Goal: Task Accomplishment & Management: Manage account settings

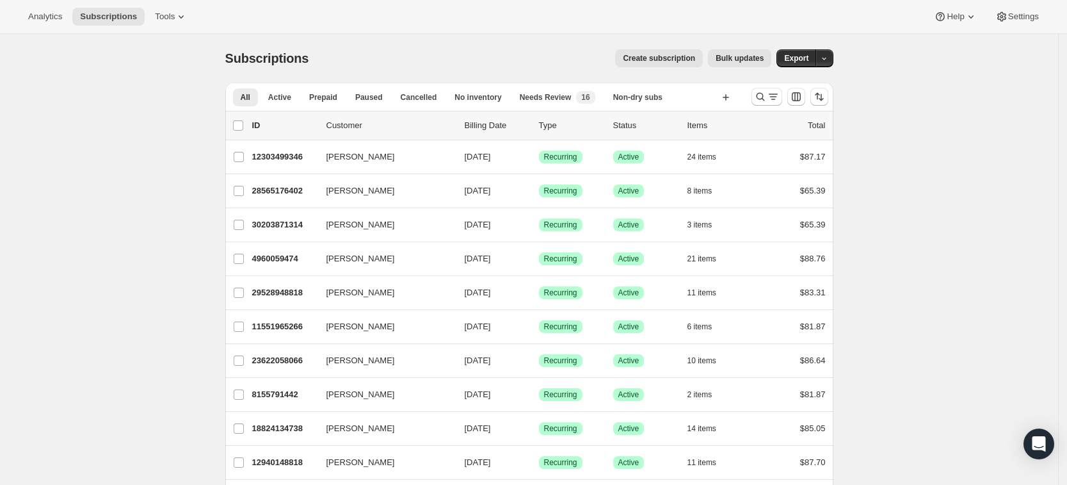
click at [753, 102] on div at bounding box center [790, 97] width 87 height 26
click at [758, 101] on icon "Search and filter results" at bounding box center [760, 96] width 13 height 13
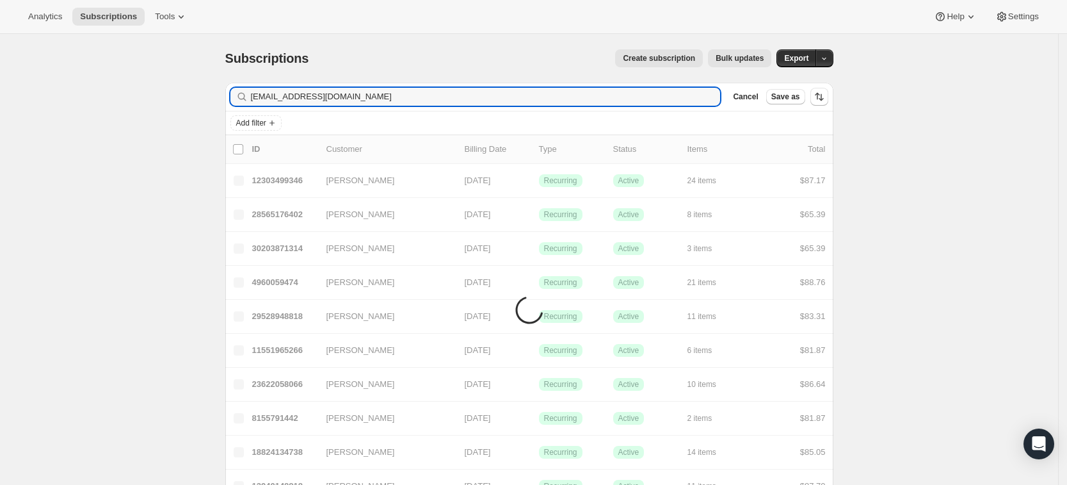
type input "[EMAIL_ADDRESS][DOMAIN_NAME]"
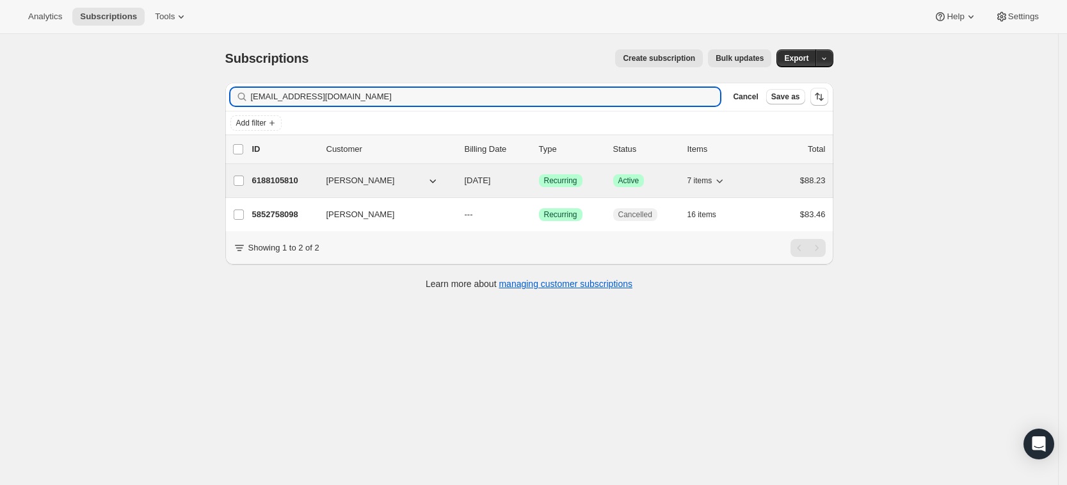
click at [296, 182] on p "6188105810" at bounding box center [284, 180] width 64 height 13
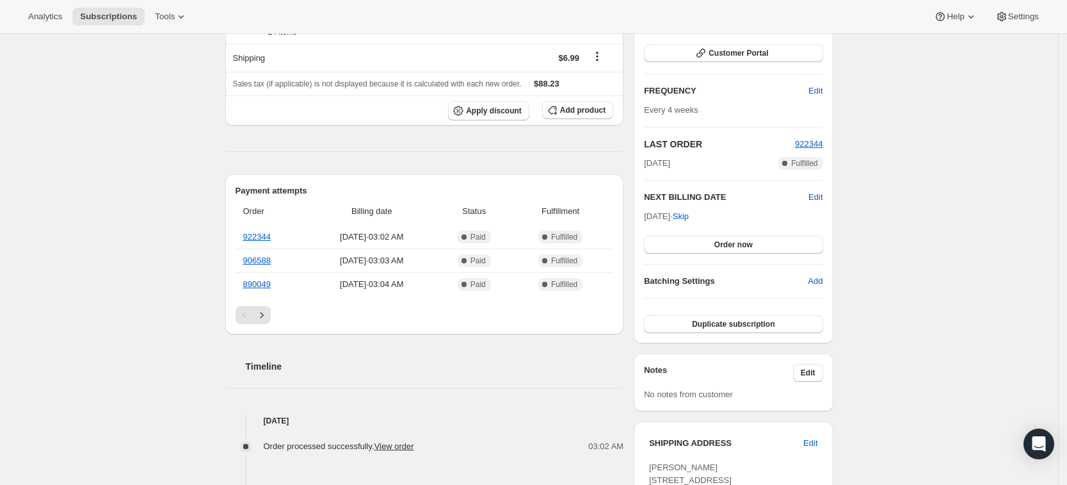
scroll to position [186, 0]
click at [600, 117] on button "Add product" at bounding box center [577, 110] width 71 height 18
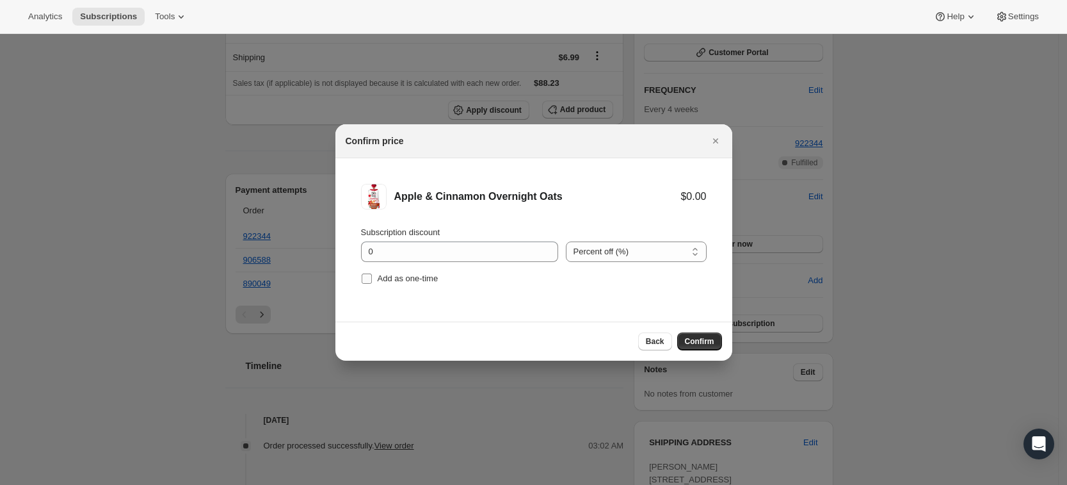
click at [416, 282] on span "Add as one-time" at bounding box center [408, 278] width 61 height 10
click at [372, 282] on input "Add as one-time" at bounding box center [367, 278] width 10 height 10
checkbox input "true"
click at [698, 335] on button "Confirm" at bounding box center [699, 341] width 45 height 18
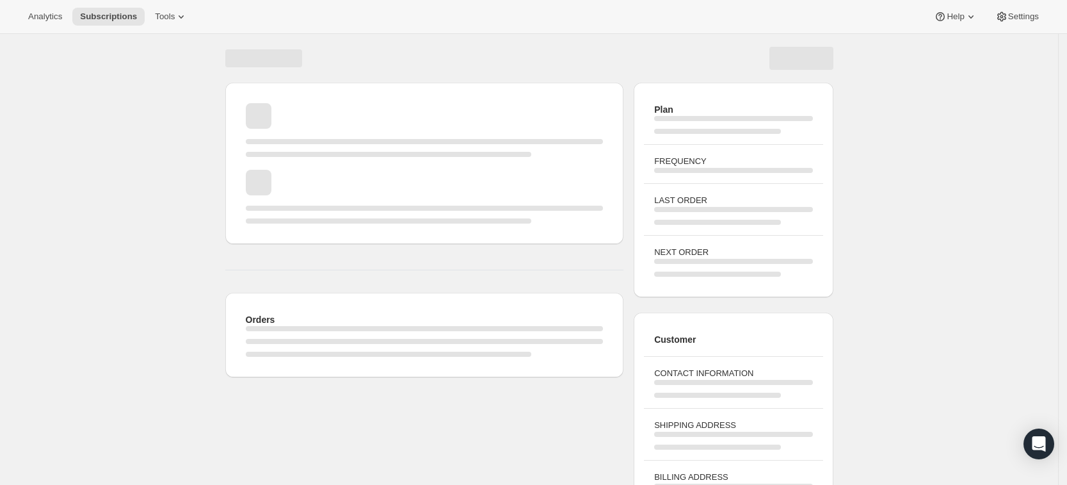
scroll to position [94, 0]
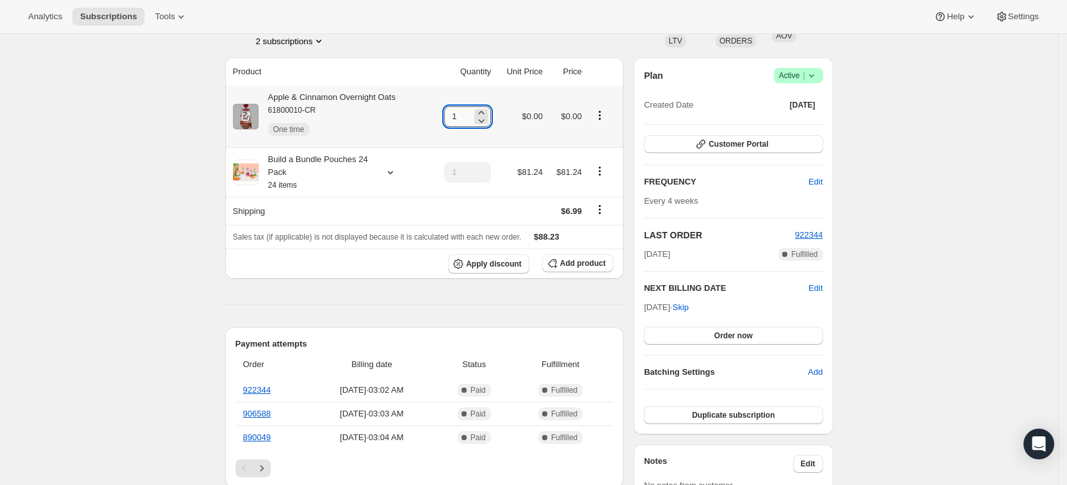
click at [472, 111] on input "1" at bounding box center [458, 116] width 28 height 20
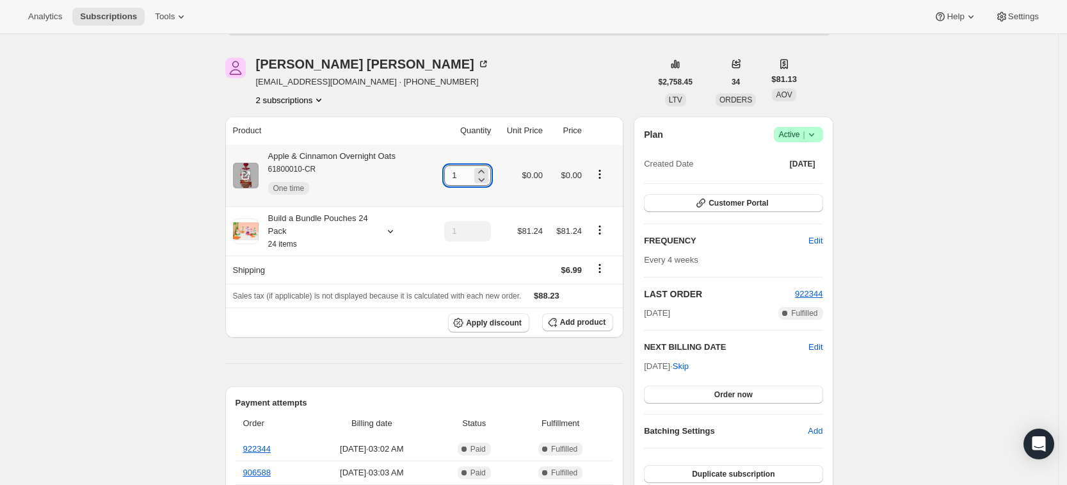
scroll to position [153, 0]
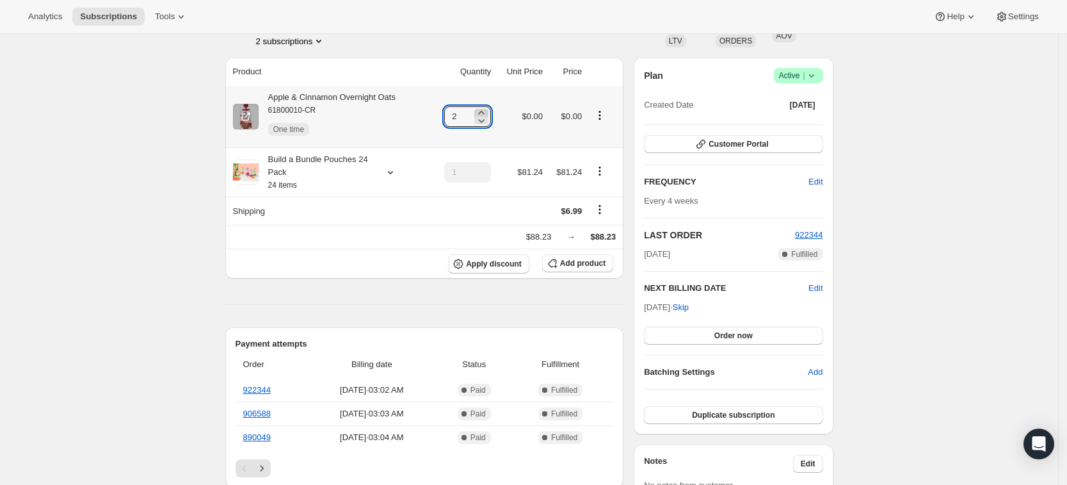
click at [486, 111] on icon at bounding box center [481, 112] width 13 height 13
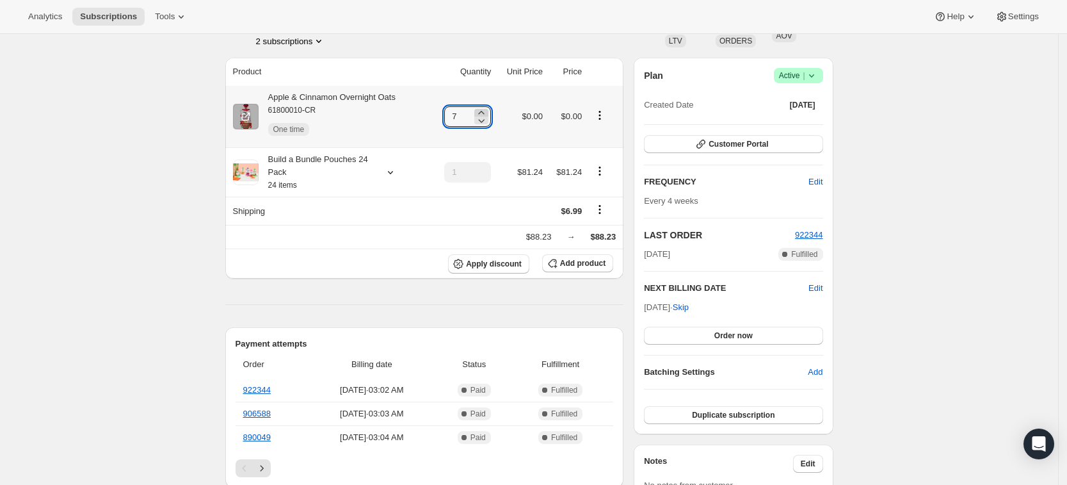
click at [486, 111] on icon at bounding box center [481, 112] width 13 height 13
type input "8"
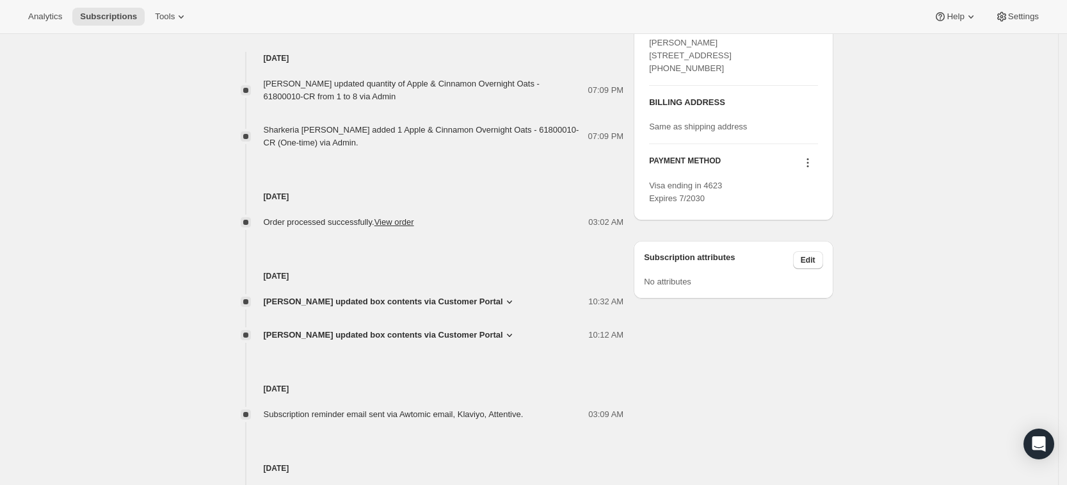
scroll to position [674, 0]
